Goal: Task Accomplishment & Management: Manage account settings

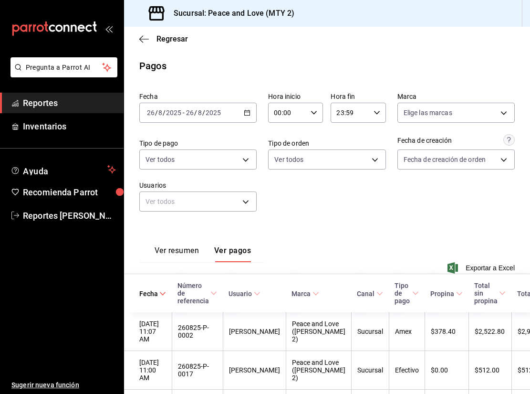
scroll to position [116, 0]
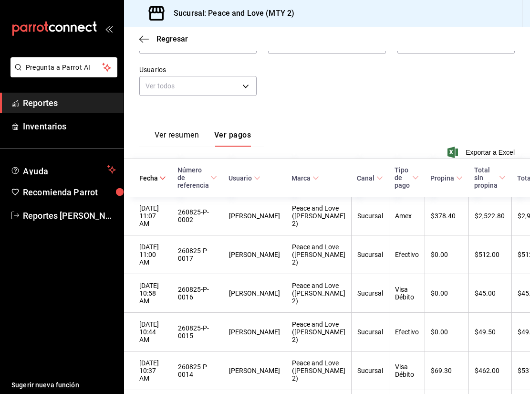
click at [137, 42] on div "Regresar" at bounding box center [327, 39] width 406 height 24
click at [138, 40] on div "Regresar" at bounding box center [327, 39] width 406 height 24
click at [142, 39] on icon "button" at bounding box center [144, 39] width 10 height 0
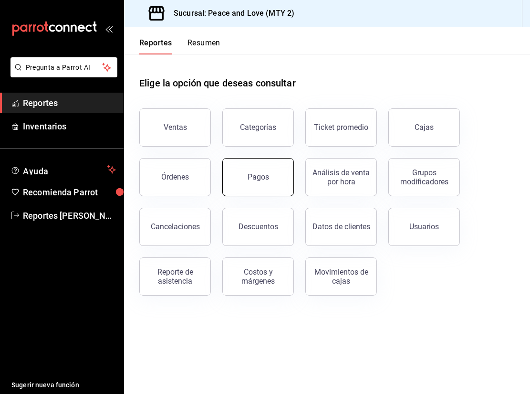
click at [275, 184] on button "Pagos" at bounding box center [258, 177] width 72 height 38
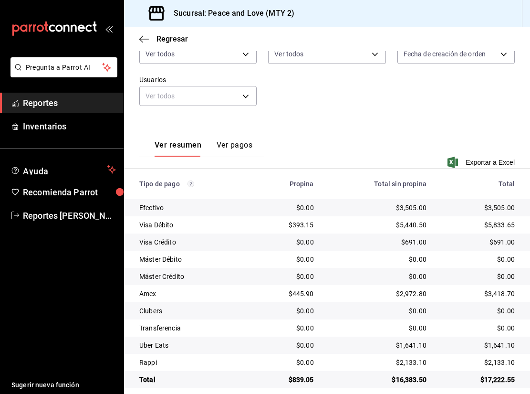
scroll to position [116, 0]
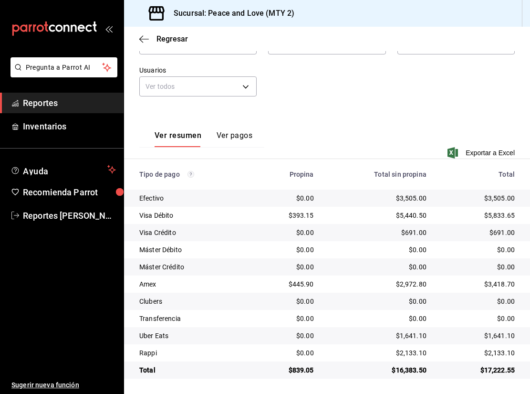
drag, startPoint x: 521, startPoint y: 338, endPoint x: 302, endPoint y: 144, distance: 292.8
click at [302, 144] on div "Ver resumen Ver pagos Exportar a Excel" at bounding box center [327, 139] width 406 height 62
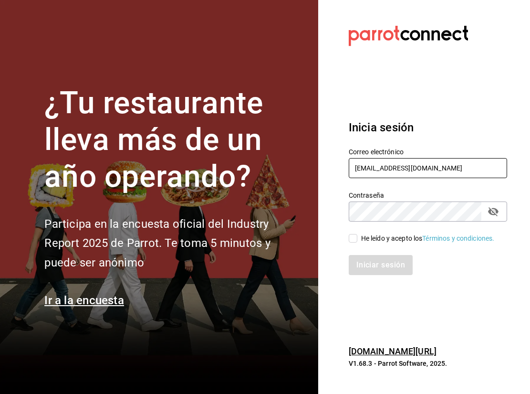
click at [400, 173] on input "pr@peace.com" at bounding box center [428, 168] width 158 height 20
type input "gm@peace.com"
click at [355, 238] on input "He leído y acepto los Términos y condiciones." at bounding box center [353, 238] width 9 height 9
checkbox input "true"
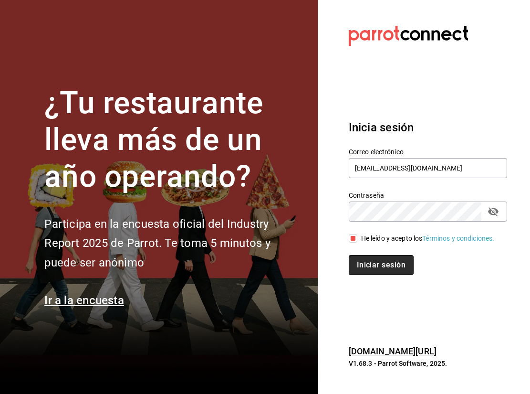
click at [378, 261] on button "Iniciar sesión" at bounding box center [381, 265] width 65 height 20
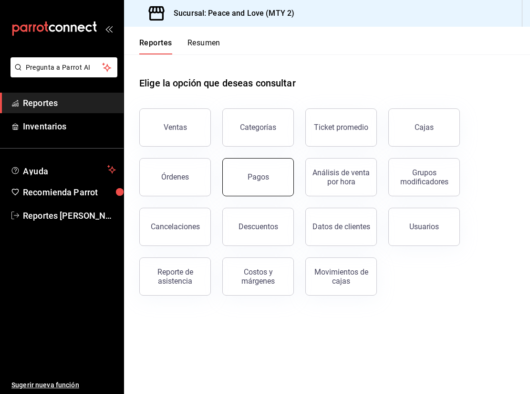
click at [270, 178] on button "Pagos" at bounding box center [258, 177] width 72 height 38
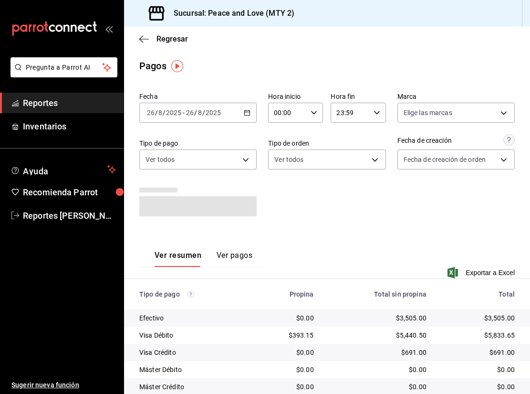
click at [351, 114] on input "23:59" at bounding box center [350, 112] width 39 height 19
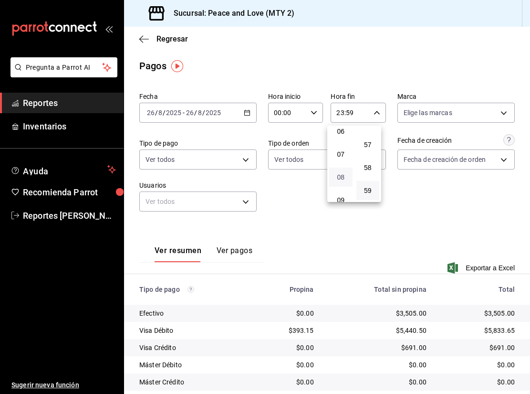
click at [340, 179] on span "08" at bounding box center [341, 177] width 12 height 8
drag, startPoint x: 527, startPoint y: 190, endPoint x: 527, endPoint y: 200, distance: 11.0
click at [527, 200] on div at bounding box center [265, 197] width 530 height 394
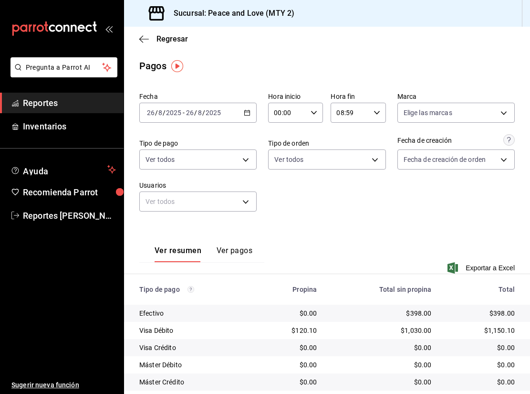
click at [374, 113] on \(Stroke\) "button" at bounding box center [377, 112] width 6 height 3
click at [344, 147] on span "13" at bounding box center [341, 149] width 12 height 8
type input "13:59"
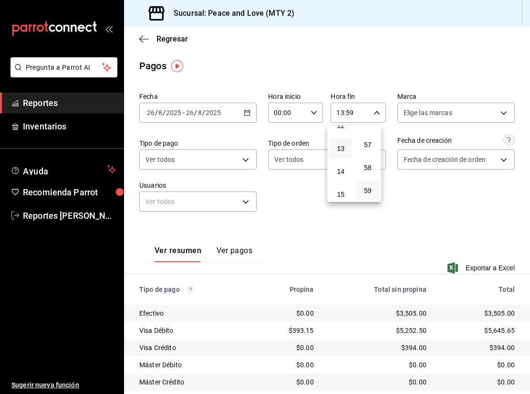
click at [303, 208] on div at bounding box center [265, 197] width 530 height 394
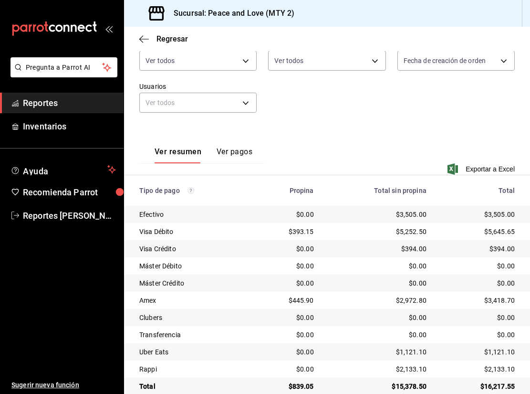
scroll to position [116, 0]
